Goal: Book appointment/travel/reservation

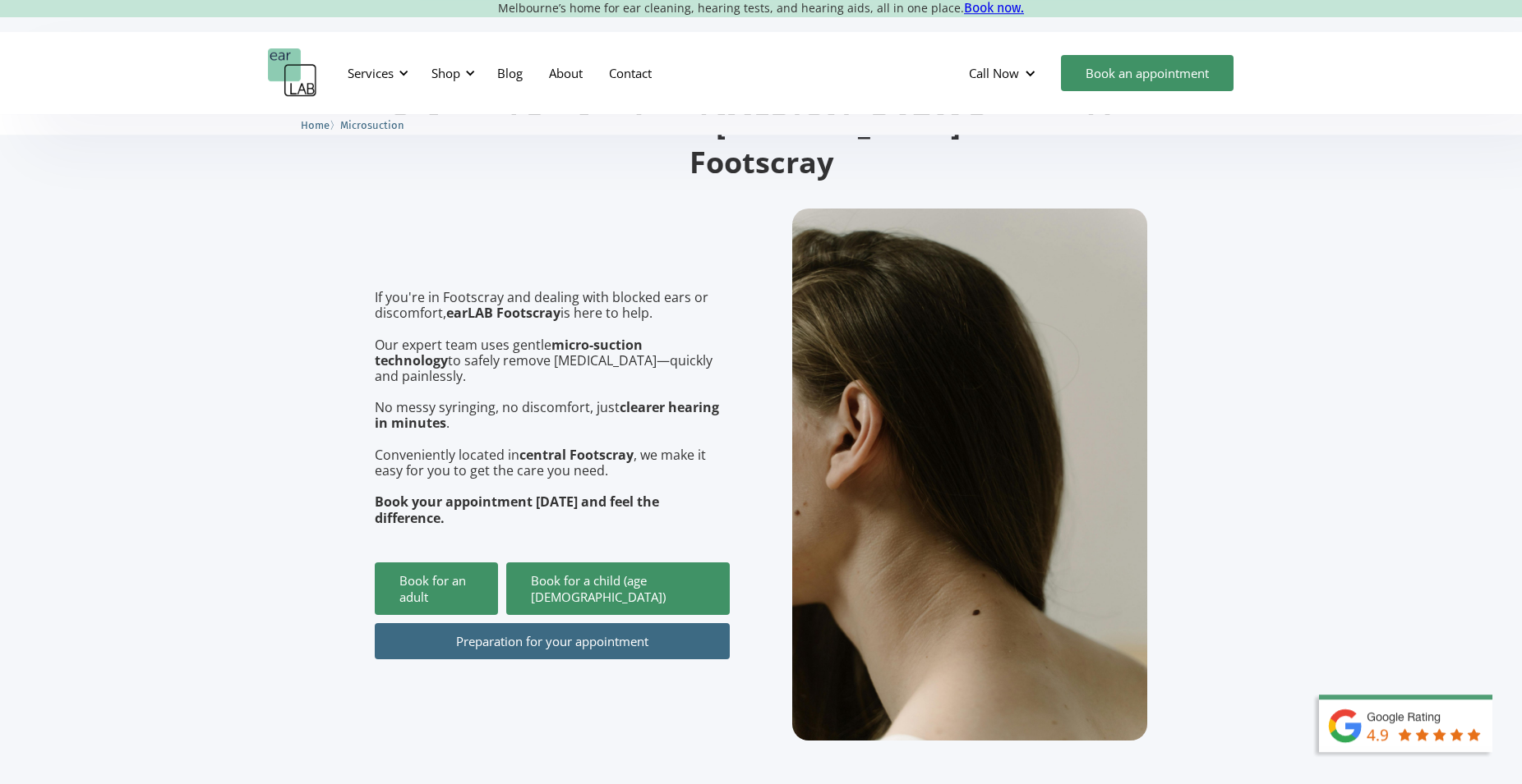
scroll to position [167, 0]
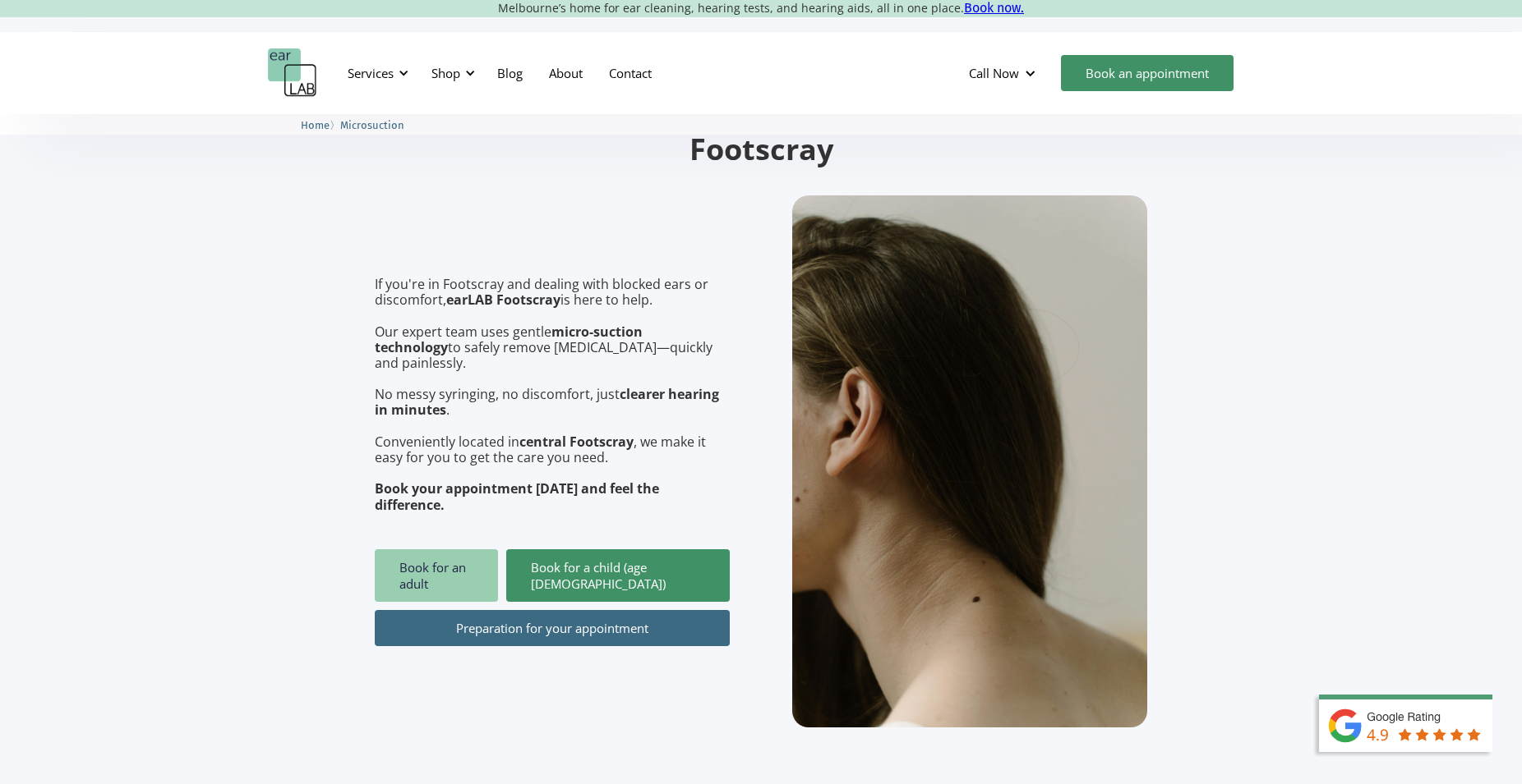
click at [461, 550] on link "Book for an adult" at bounding box center [436, 575] width 124 height 52
click at [564, 76] on link "About" at bounding box center [566, 73] width 60 height 47
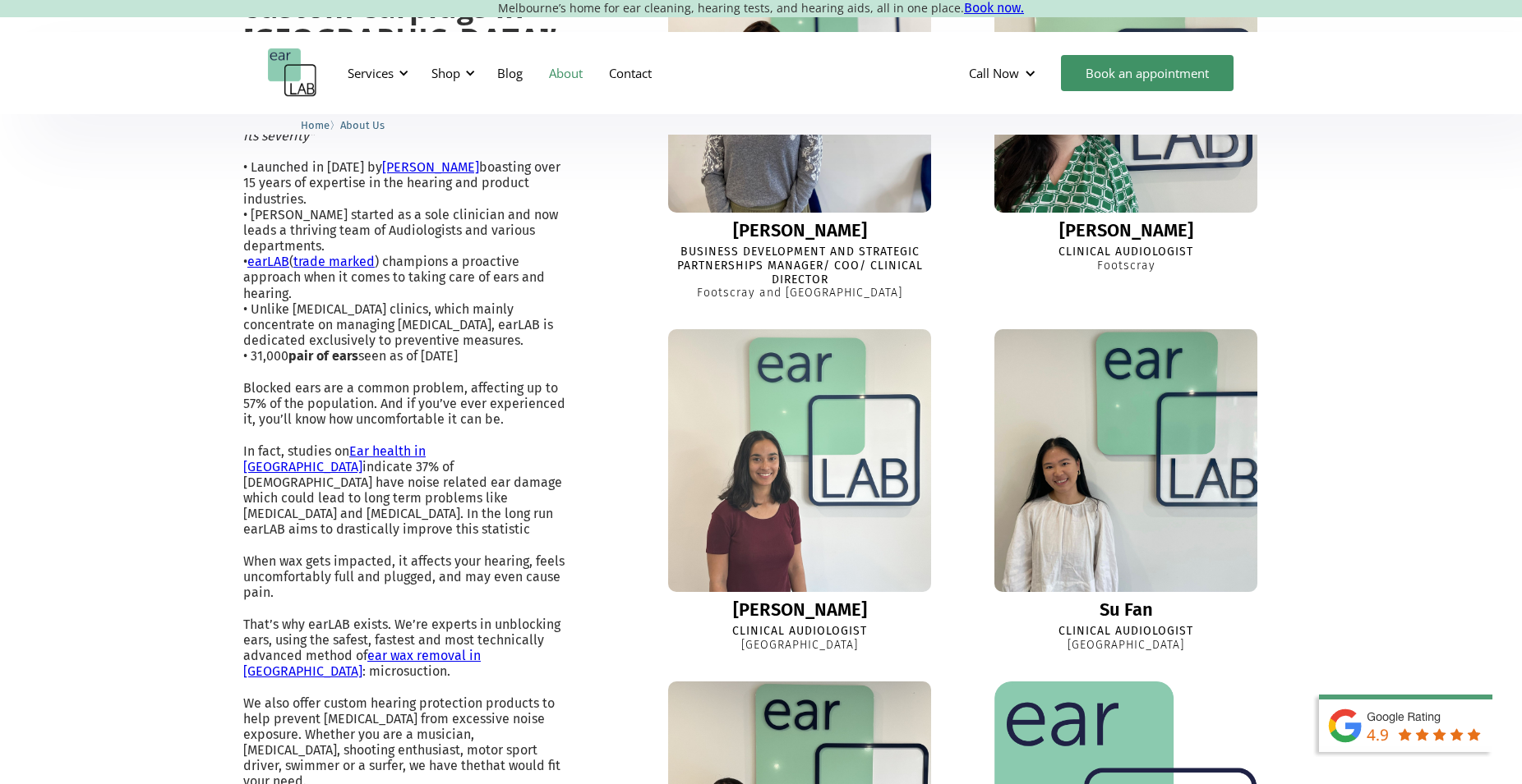
scroll to position [167, 0]
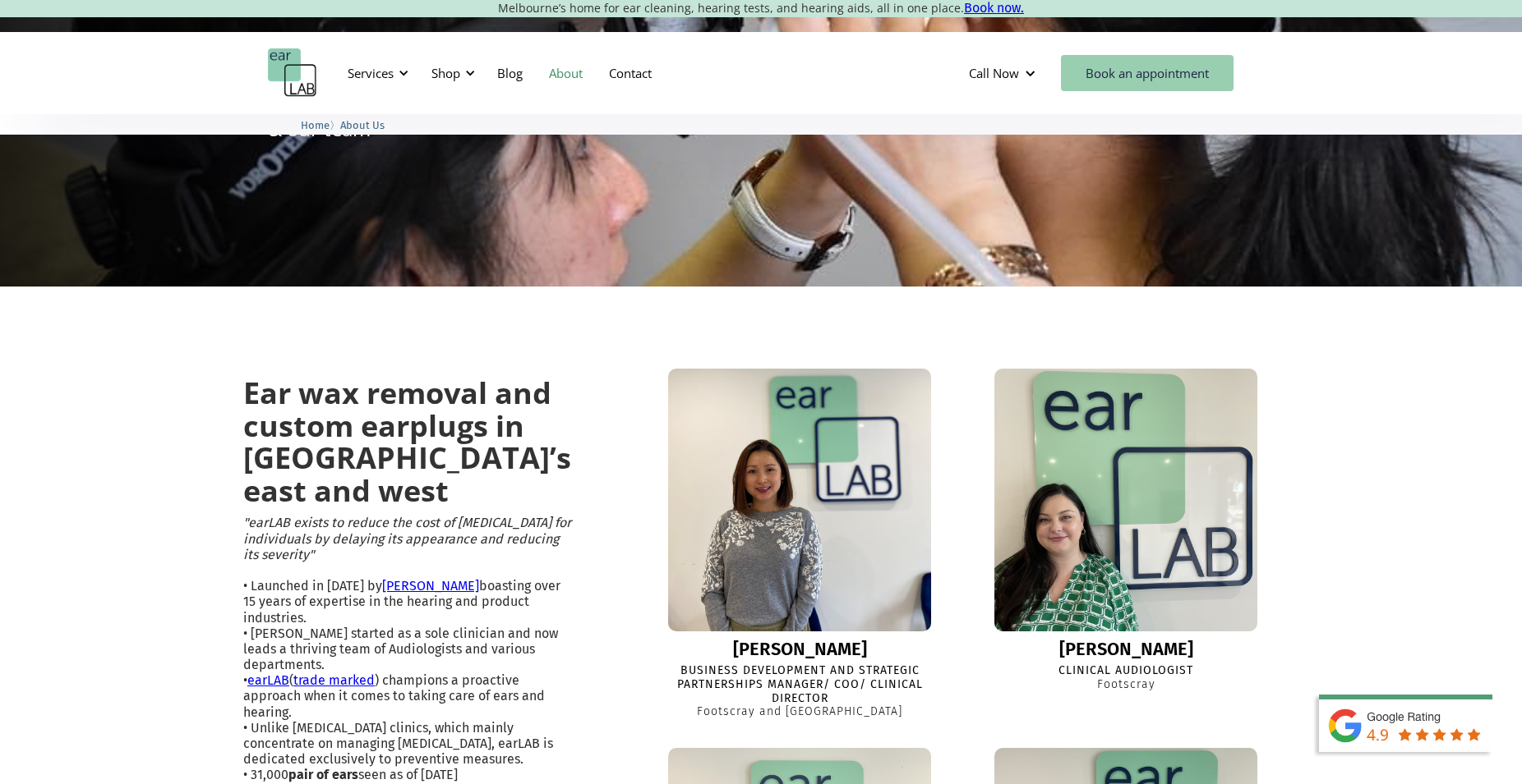
click at [1119, 72] on link "Book an appointment" at bounding box center [1147, 73] width 172 height 37
